Goal: Navigation & Orientation: Find specific page/section

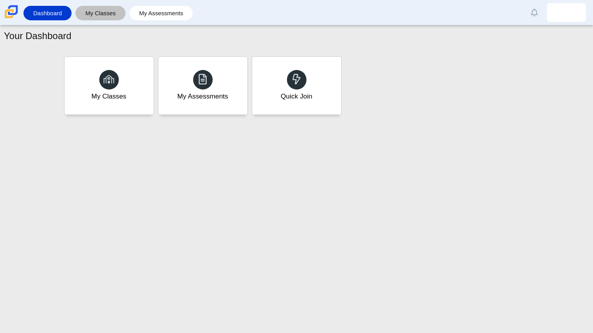
click at [116, 11] on link "My Classes" at bounding box center [100, 13] width 42 height 14
